Goal: Task Accomplishment & Management: Use online tool/utility

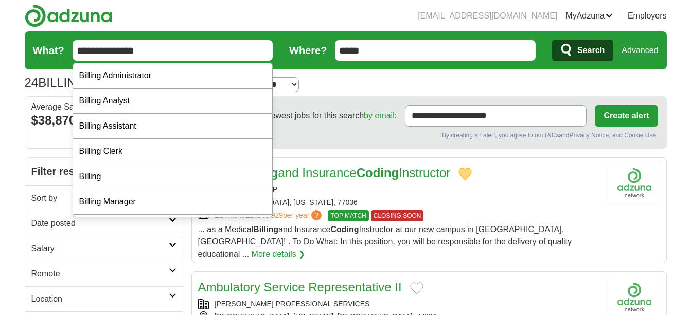
click at [205, 54] on input "**********" at bounding box center [173, 50] width 201 height 21
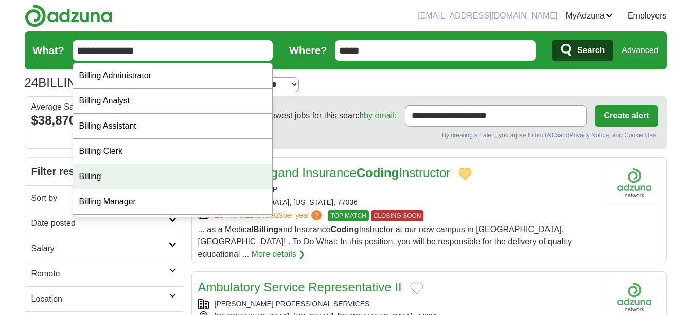
click at [180, 183] on div "Billing" at bounding box center [173, 176] width 200 height 25
type input "*******"
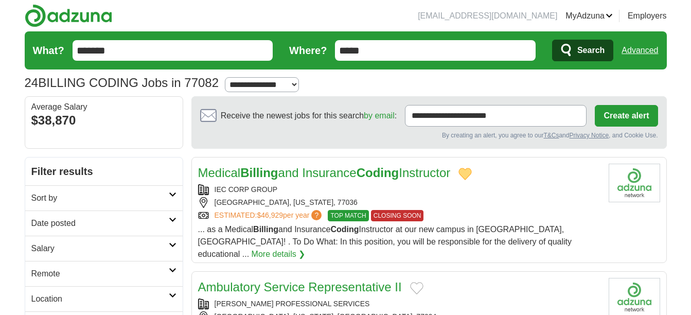
click at [403, 63] on form "What? ******* Where? ***** Search Advanced" at bounding box center [346, 50] width 642 height 38
click at [406, 52] on input "*****" at bounding box center [435, 50] width 201 height 21
click at [582, 49] on span "Search" at bounding box center [590, 50] width 27 height 21
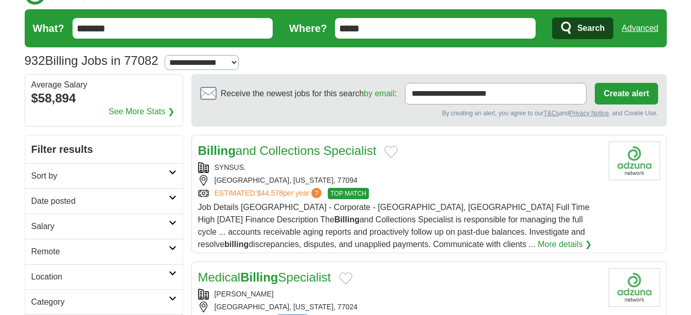
scroll to position [64, 0]
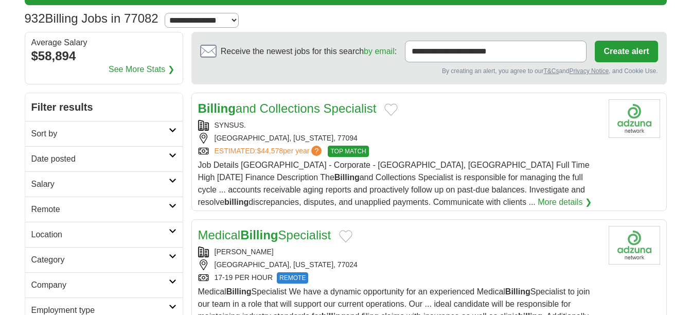
click at [393, 110] on button "Add to favorite jobs" at bounding box center [390, 109] width 13 height 12
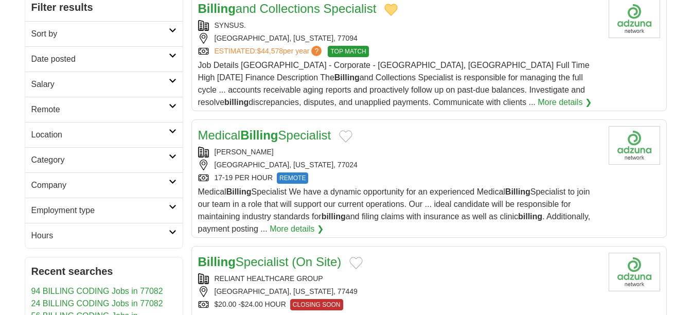
scroll to position [167, 0]
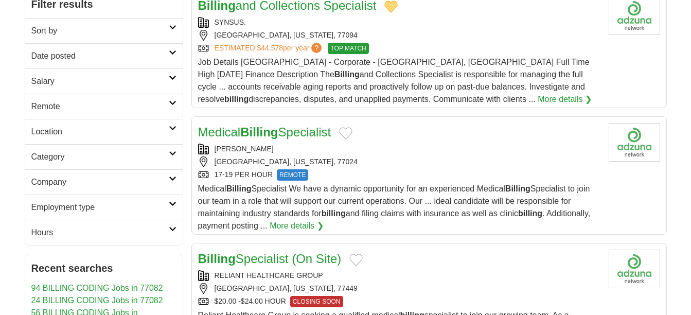
click at [293, 131] on link "Medical Billing Specialist" at bounding box center [264, 132] width 133 height 14
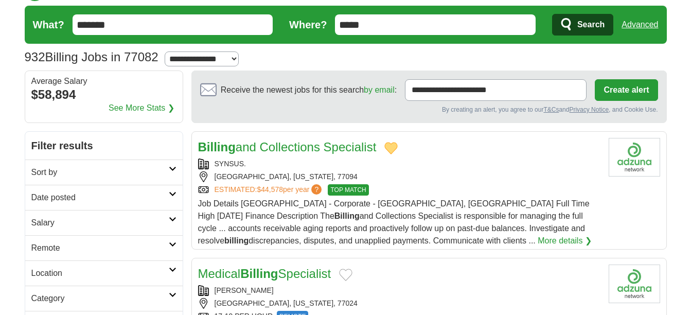
scroll to position [0, 0]
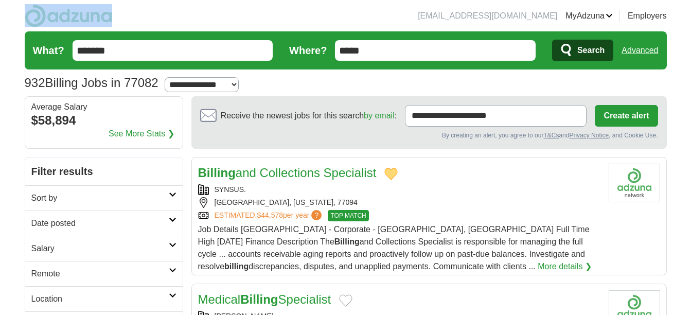
drag, startPoint x: 102, startPoint y: 18, endPoint x: 46, endPoint y: 17, distance: 56.6
click at [46, 17] on header "verovaldez2023@gmail.com MyAdzuna Alerts Favorites Resumes ApplyIQ Preferences …" at bounding box center [346, 48] width 642 height 96
drag, startPoint x: 46, startPoint y: 17, endPoint x: 54, endPoint y: 18, distance: 7.7
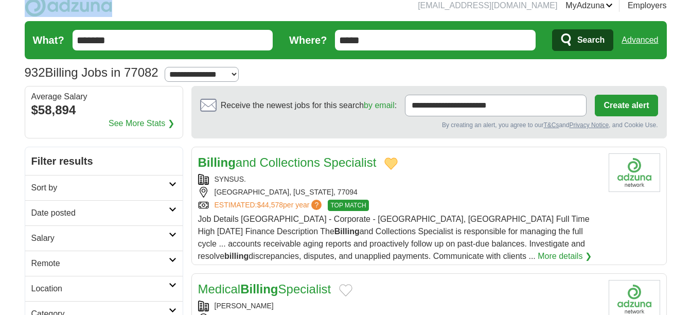
scroll to position [13, 0]
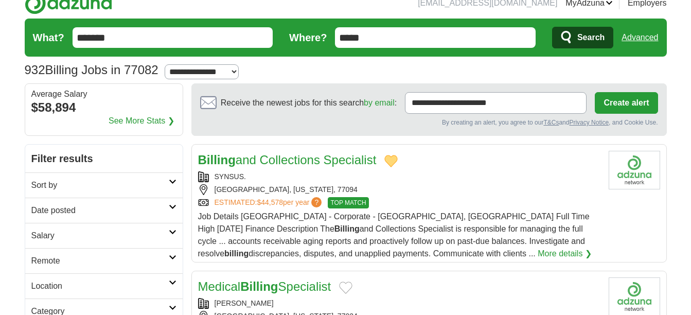
click at [200, 40] on input "*******" at bounding box center [173, 37] width 201 height 21
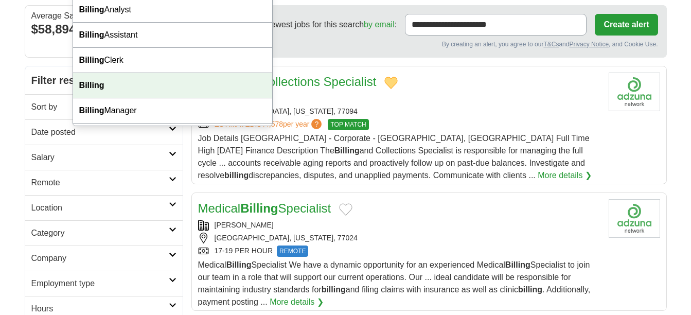
scroll to position [77, 0]
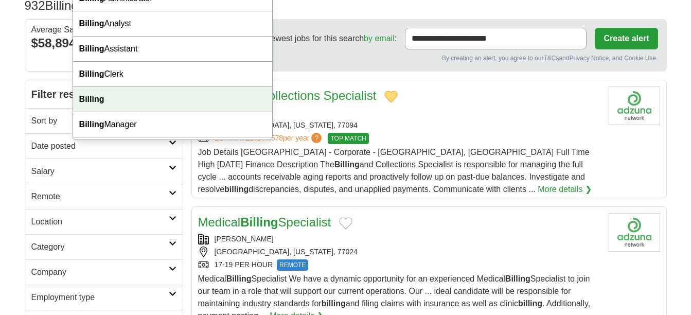
click at [131, 92] on div "Billing" at bounding box center [173, 99] width 200 height 25
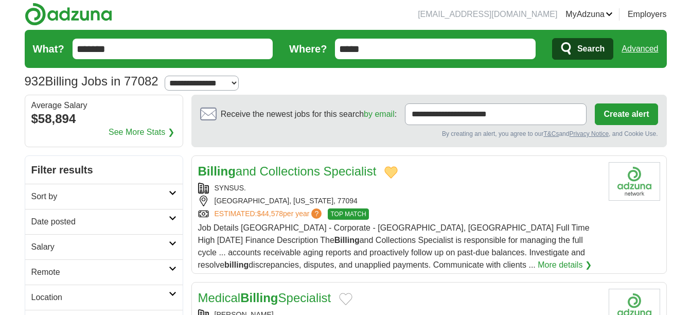
scroll to position [0, 0]
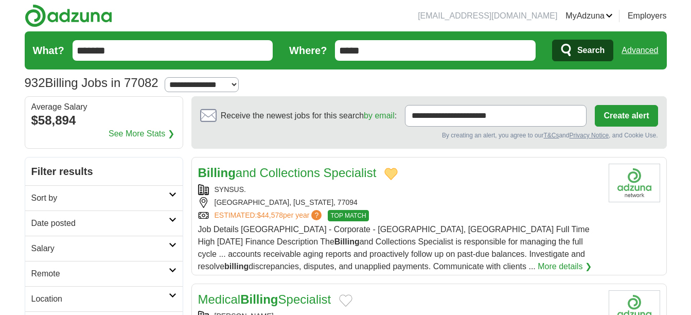
drag, startPoint x: 408, startPoint y: 56, endPoint x: 285, endPoint y: 44, distance: 123.6
click at [285, 44] on form "What? ******* Where? ***** Search Advanced" at bounding box center [346, 50] width 642 height 38
click at [596, 55] on span "Search" at bounding box center [590, 50] width 27 height 21
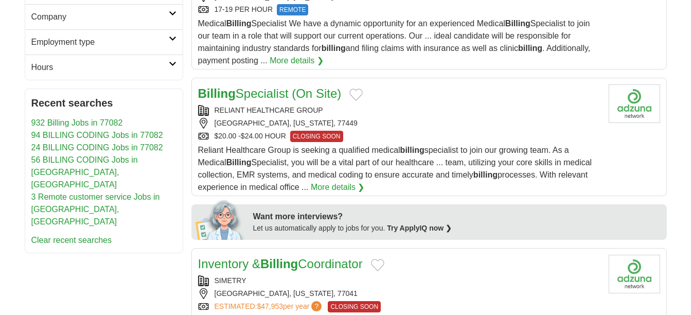
scroll to position [335, 0]
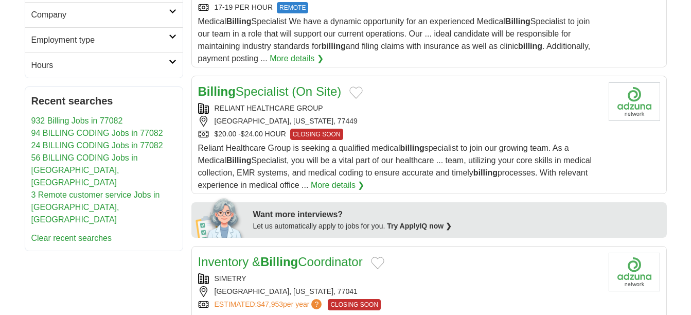
click at [267, 94] on link "Billing Specialist (On Site)" at bounding box center [270, 91] width 144 height 14
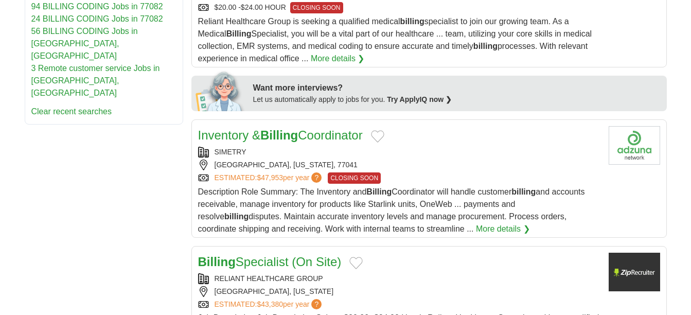
scroll to position [476, 0]
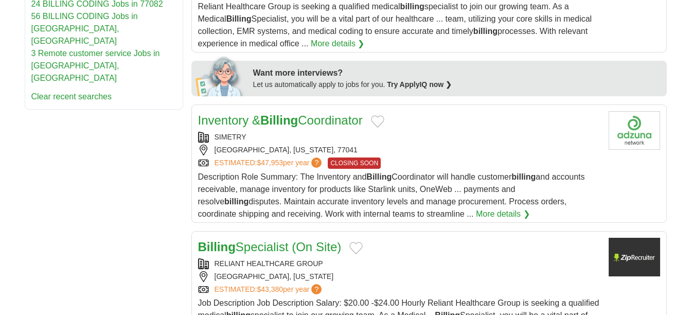
click at [384, 122] on button "Add to favorite jobs" at bounding box center [377, 121] width 13 height 12
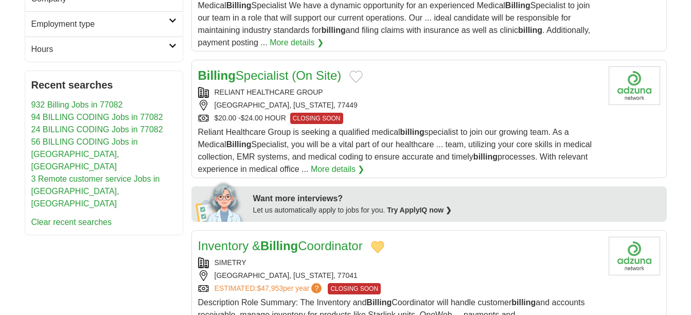
scroll to position [347, 0]
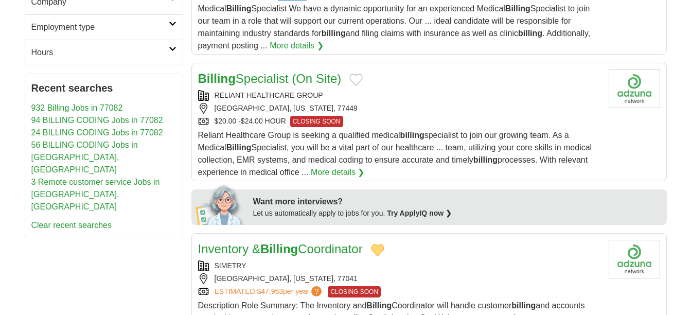
click at [363, 78] on button "Add to favorite jobs" at bounding box center [355, 80] width 13 height 12
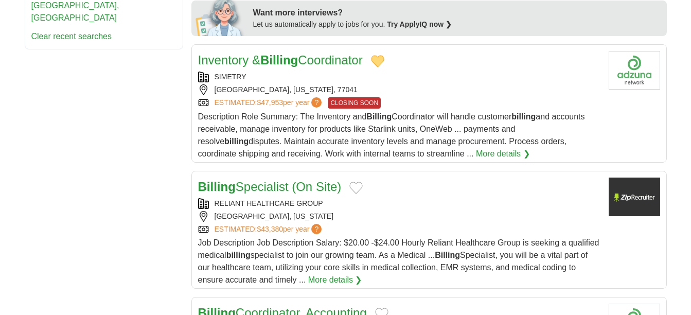
scroll to position [540, 0]
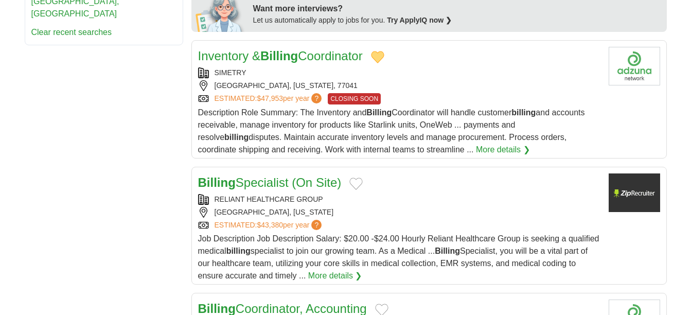
click at [201, 82] on div "[GEOGRAPHIC_DATA], [US_STATE], 77041" at bounding box center [399, 85] width 402 height 11
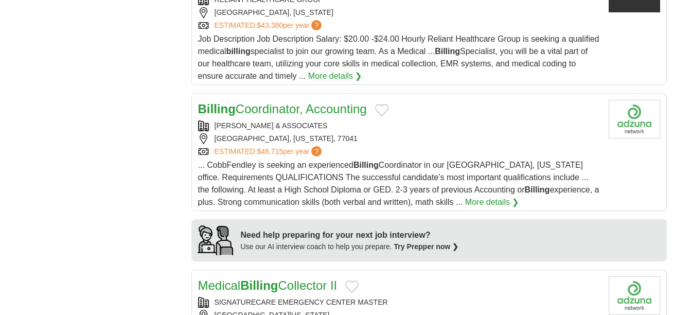
scroll to position [785, 0]
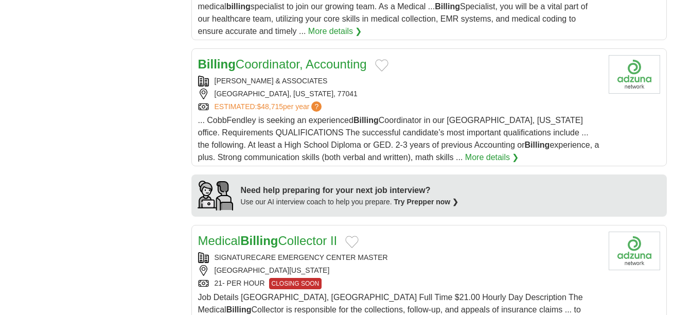
click at [367, 66] on link "Billing Coordinator, Accounting" at bounding box center [282, 64] width 169 height 14
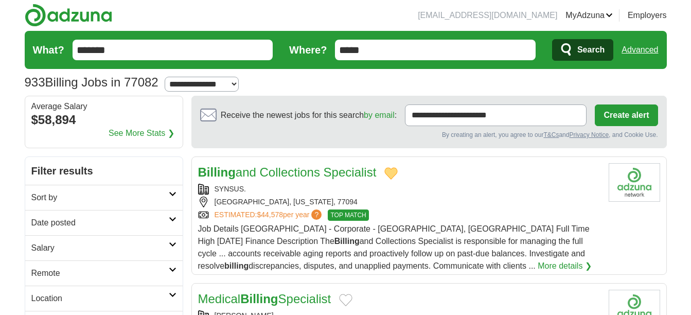
scroll to position [0, 0]
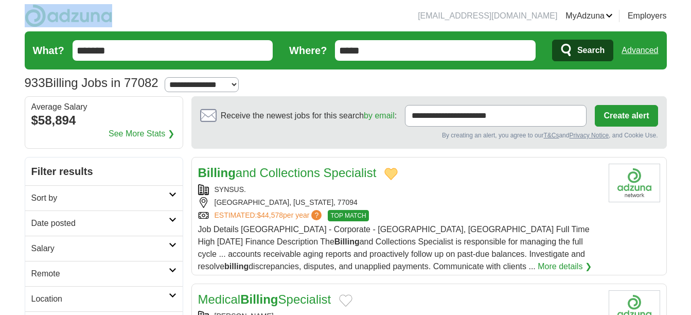
drag, startPoint x: 115, startPoint y: 10, endPoint x: 61, endPoint y: 14, distance: 54.2
click at [61, 14] on header "[EMAIL_ADDRESS][DOMAIN_NAME] [GEOGRAPHIC_DATA] Alerts Favorites Resumes ApplyIQ…" at bounding box center [346, 48] width 642 height 96
drag, startPoint x: 61, startPoint y: 14, endPoint x: 66, endPoint y: 16, distance: 6.0
click at [129, 19] on header "[EMAIL_ADDRESS][DOMAIN_NAME] [GEOGRAPHIC_DATA] Alerts Favorites Resumes ApplyIQ…" at bounding box center [346, 48] width 642 height 96
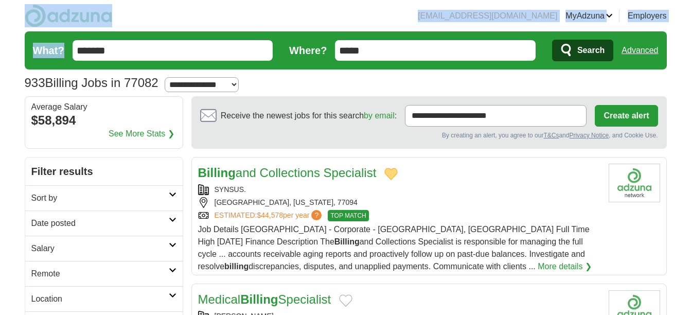
drag, startPoint x: 123, startPoint y: 19, endPoint x: 92, endPoint y: 16, distance: 30.9
click at [92, 16] on header "[EMAIL_ADDRESS][DOMAIN_NAME] [GEOGRAPHIC_DATA] Alerts Favorites Resumes ApplyIQ…" at bounding box center [346, 48] width 642 height 96
